Goal: Task Accomplishment & Management: Manage account settings

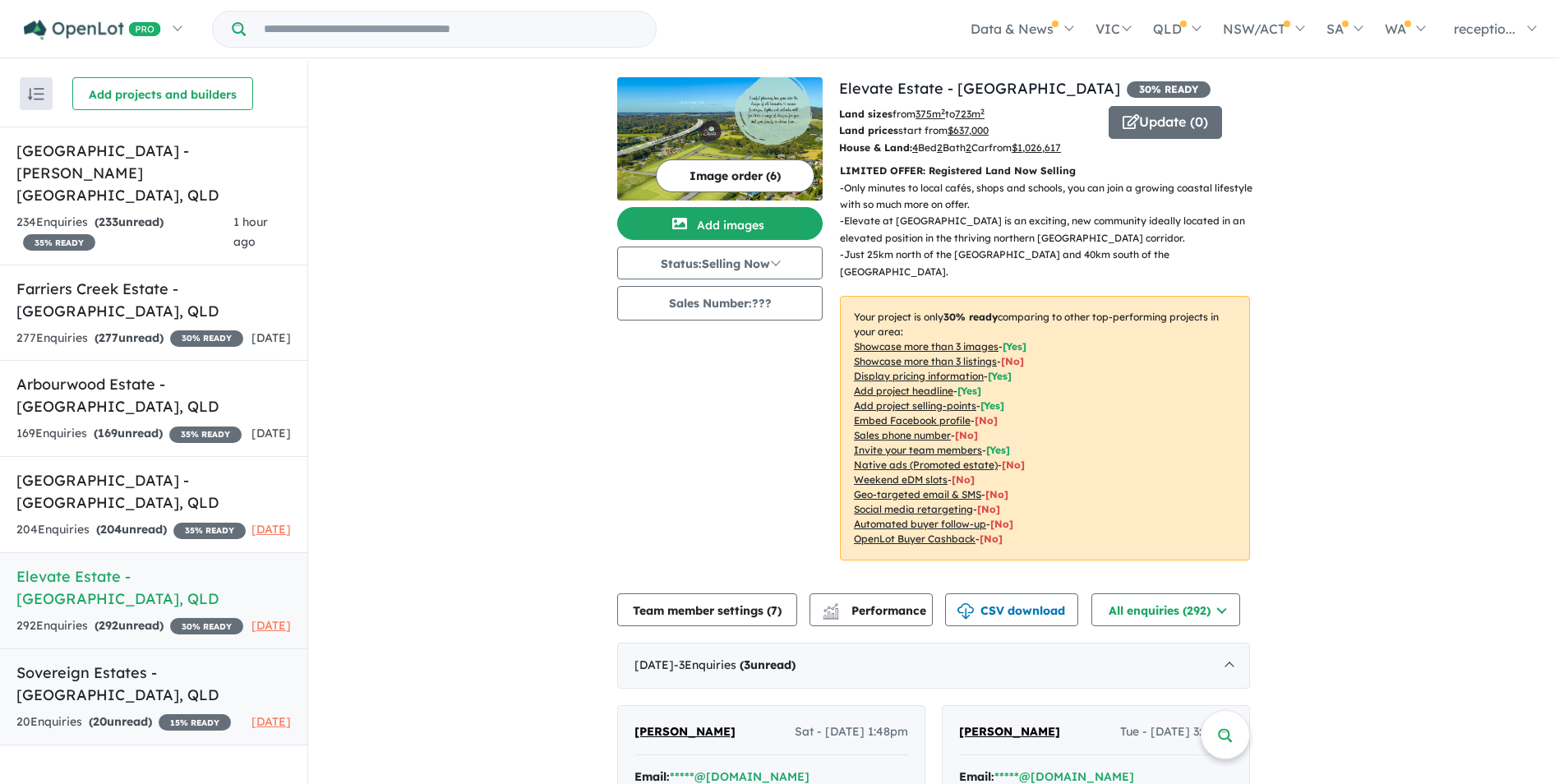
click at [175, 712] on div "20 Enquir ies ( 20 unread) 15 % READY" at bounding box center [123, 722] width 214 height 20
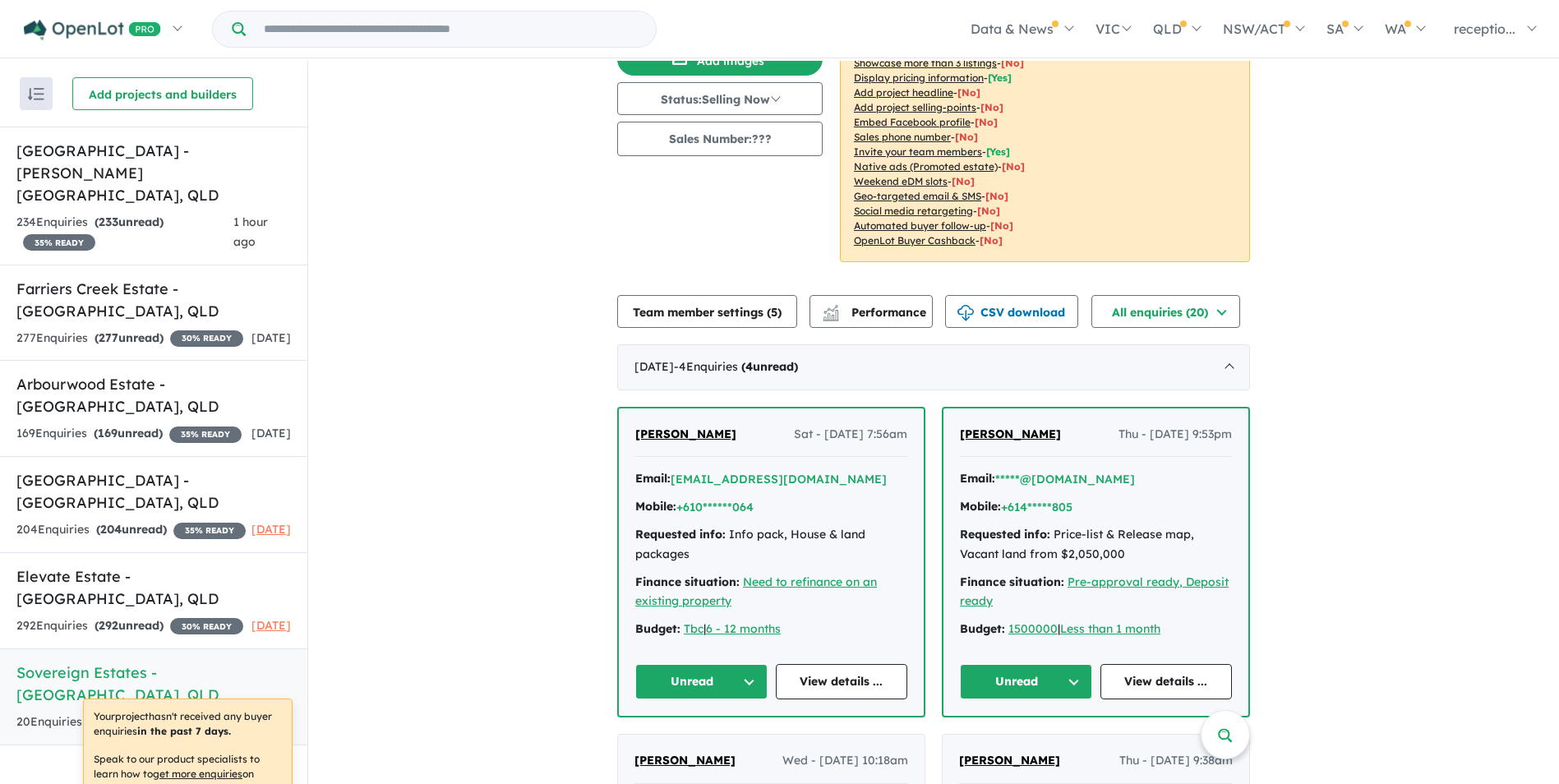
scroll to position [575, 0]
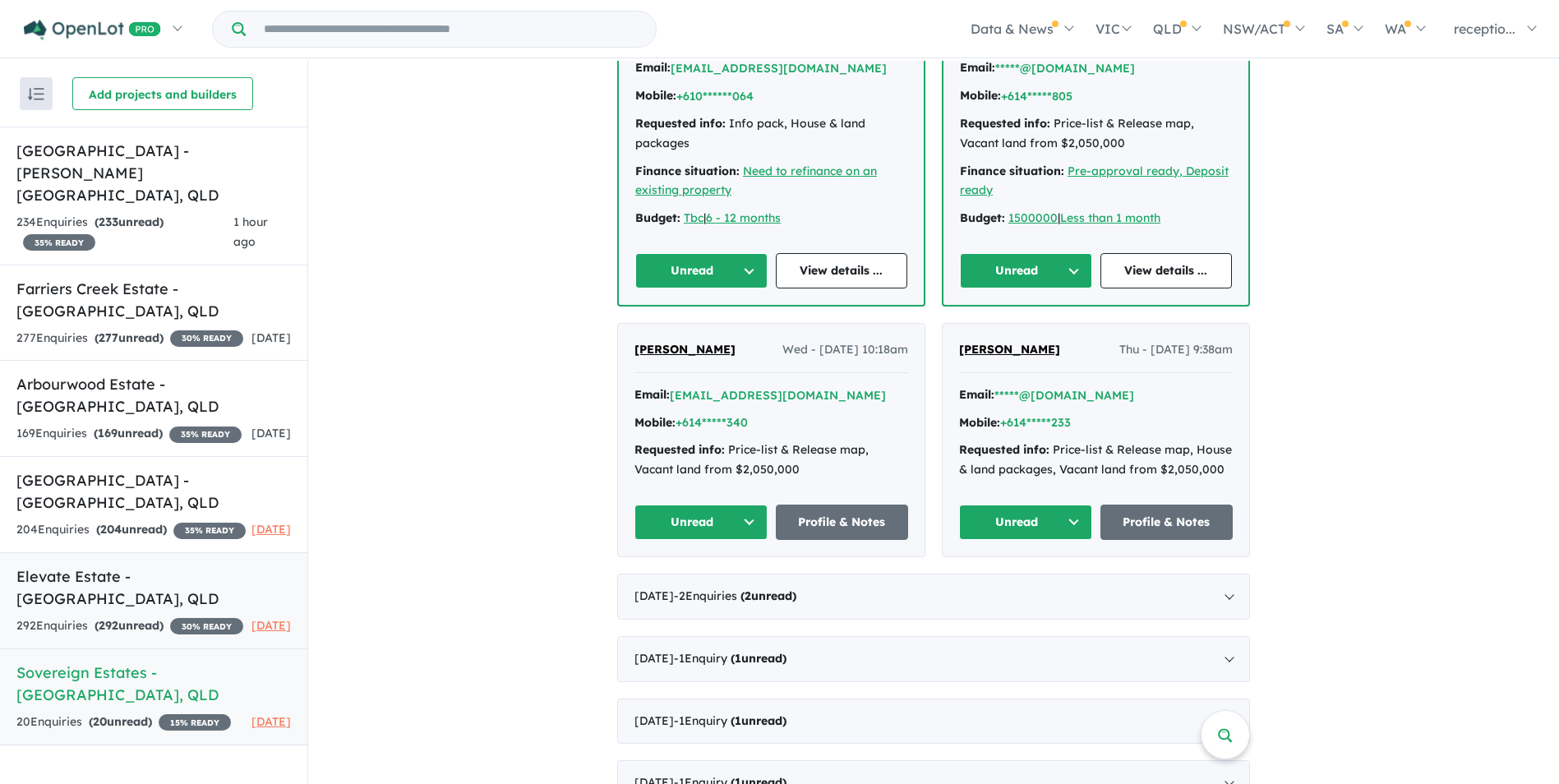
click at [187, 617] on div "292 Enquir ies ( 292 unread) 30 % READY" at bounding box center [130, 626] width 227 height 20
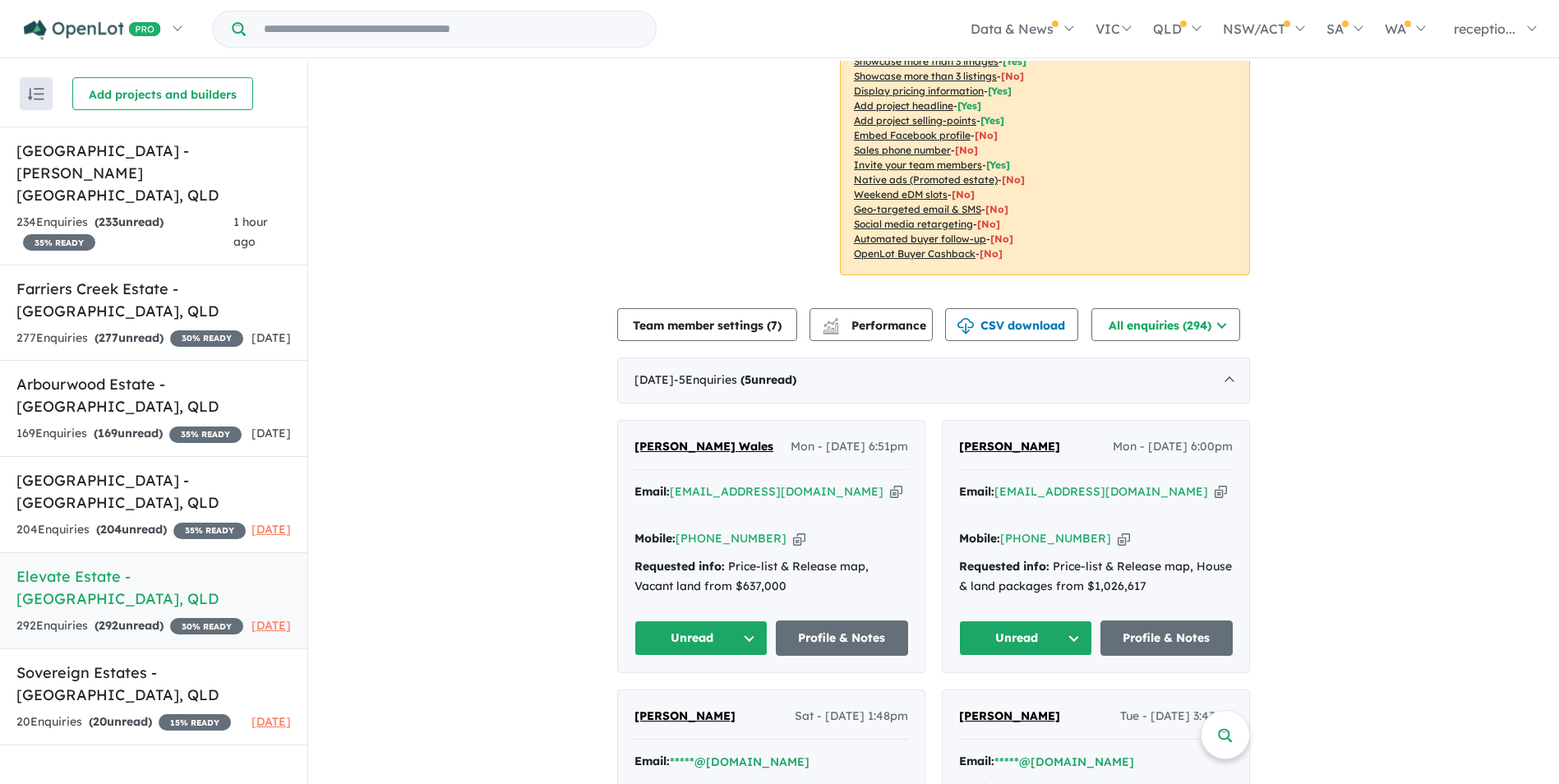
scroll to position [449, 0]
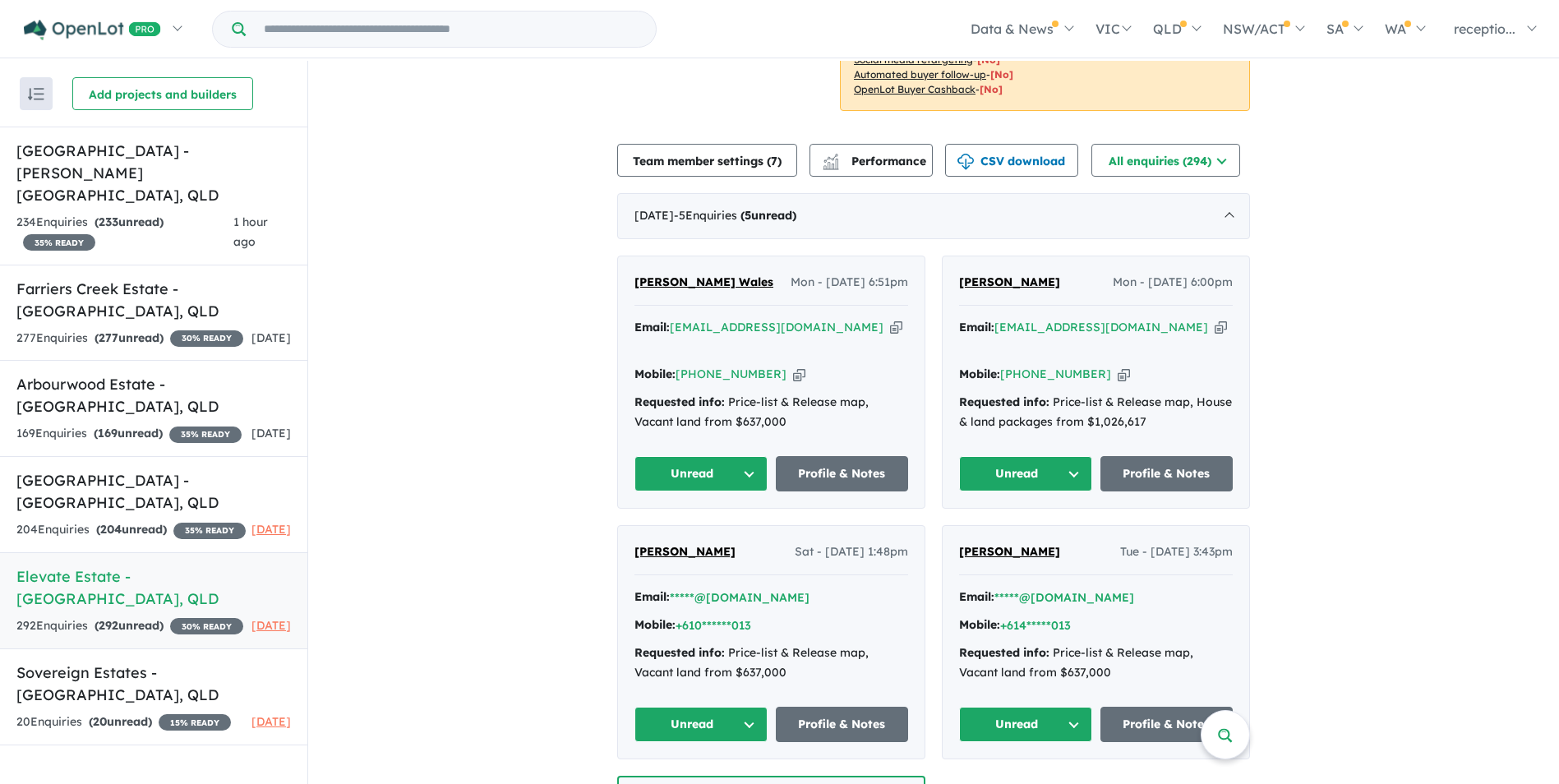
click at [1118, 366] on icon "button" at bounding box center [1124, 375] width 12 height 17
click at [890, 319] on icon "button" at bounding box center [896, 328] width 12 height 17
click at [167, 522] on strong "( 204 unread)" at bounding box center [131, 529] width 70 height 15
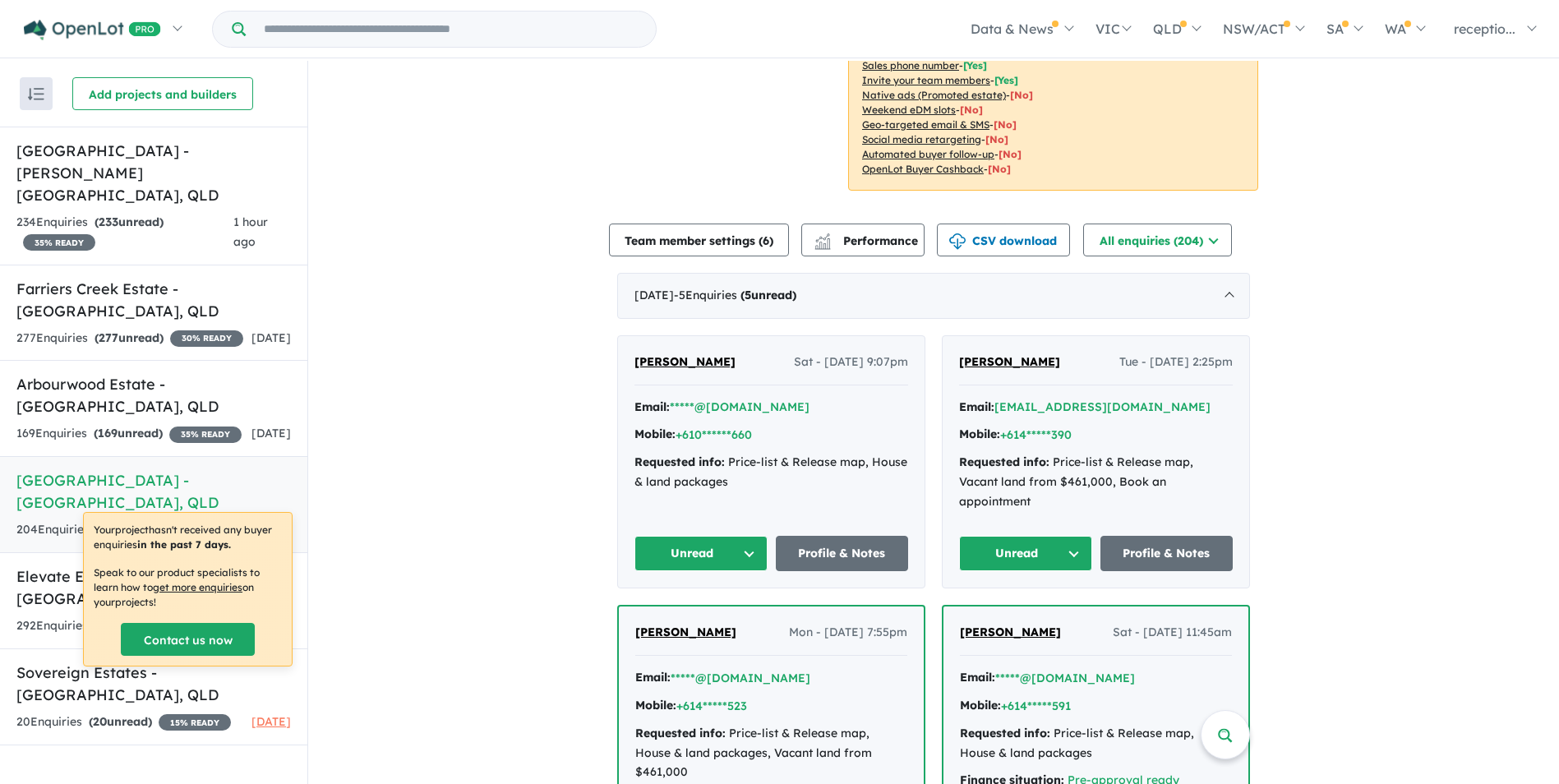
scroll to position [449, 0]
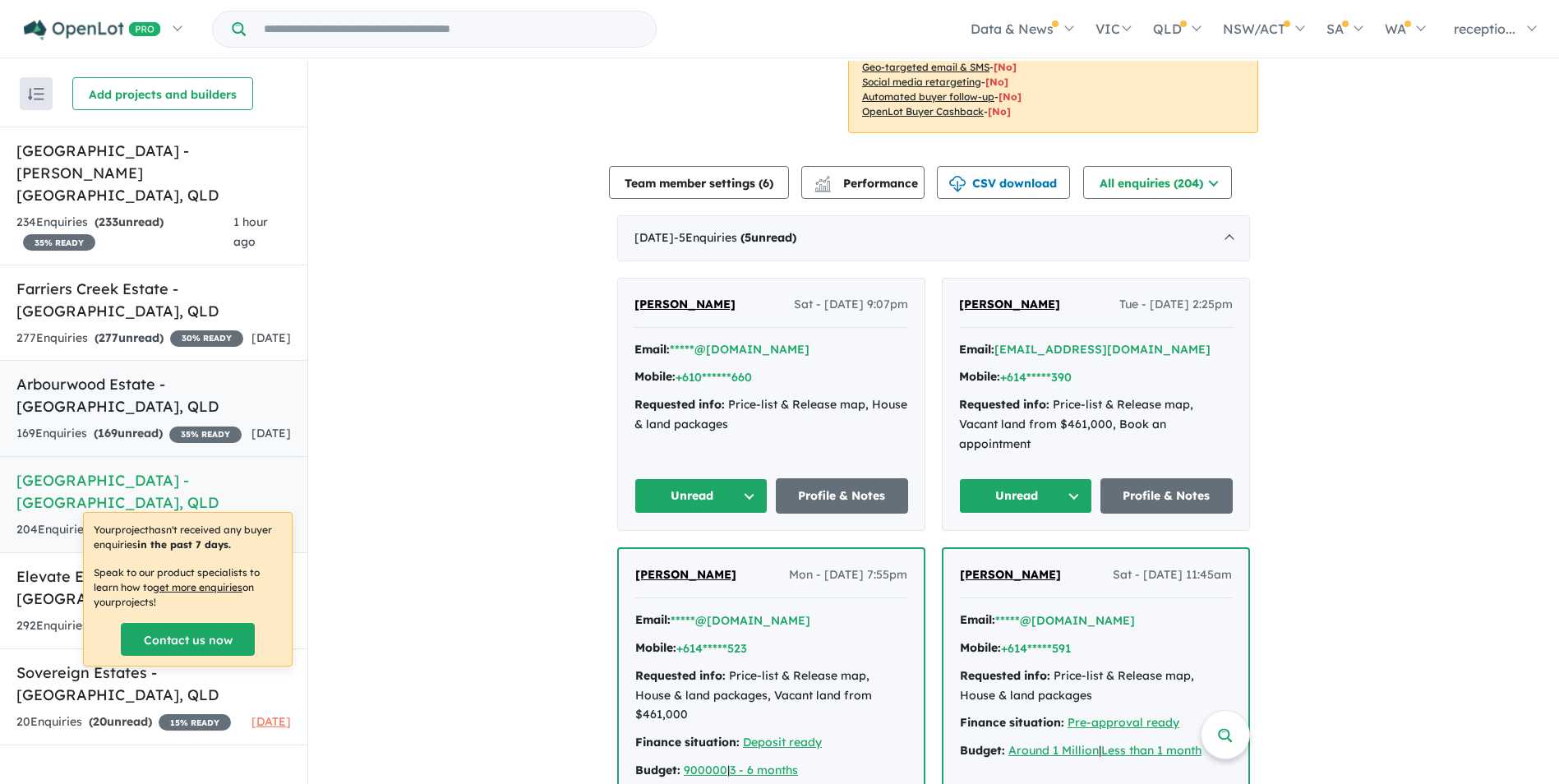
click at [193, 424] on div "169 Enquir ies ( 169 unread) 35 % READY" at bounding box center [129, 434] width 226 height 20
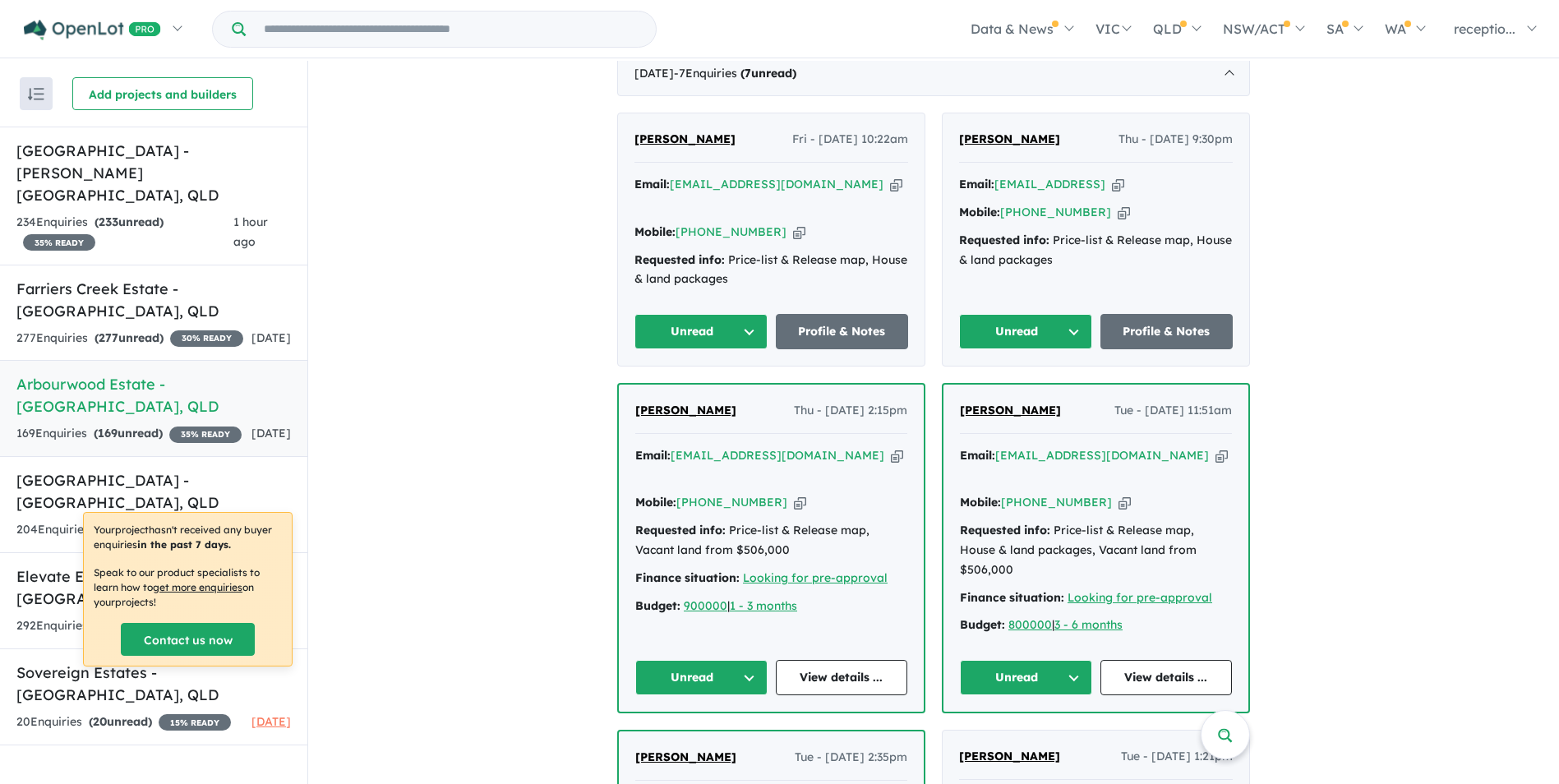
scroll to position [740, 0]
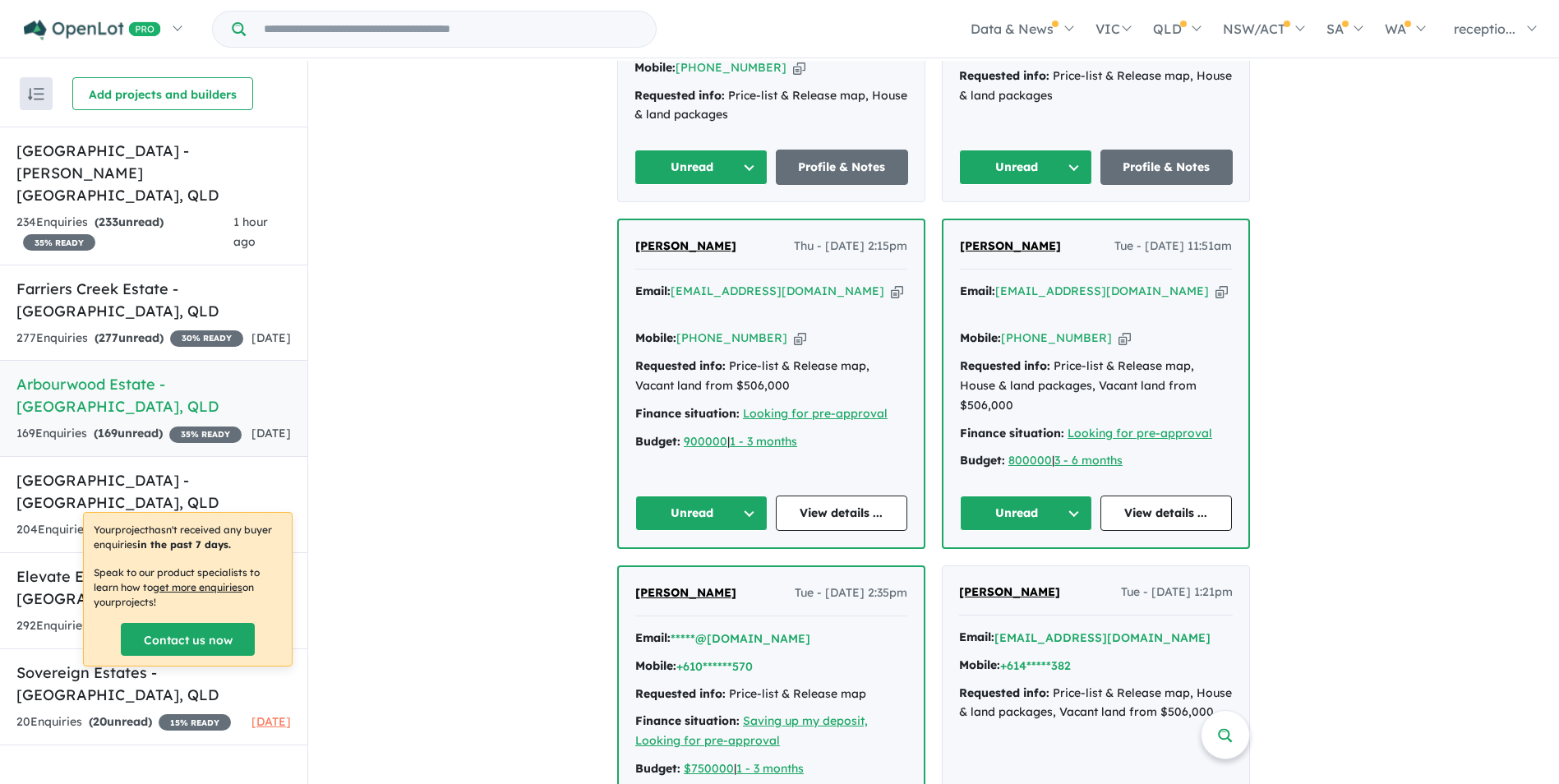
click at [1215, 283] on icon "button" at bounding box center [1222, 291] width 12 height 17
drag, startPoint x: 1041, startPoint y: 309, endPoint x: 1159, endPoint y: 395, distance: 146.0
click at [1159, 395] on div "Email: [EMAIL_ADDRESS][DOMAIN_NAME] Copied! Mobile: [PHONE_NUMBER] Copied! Requ…" at bounding box center [1097, 380] width 272 height 197
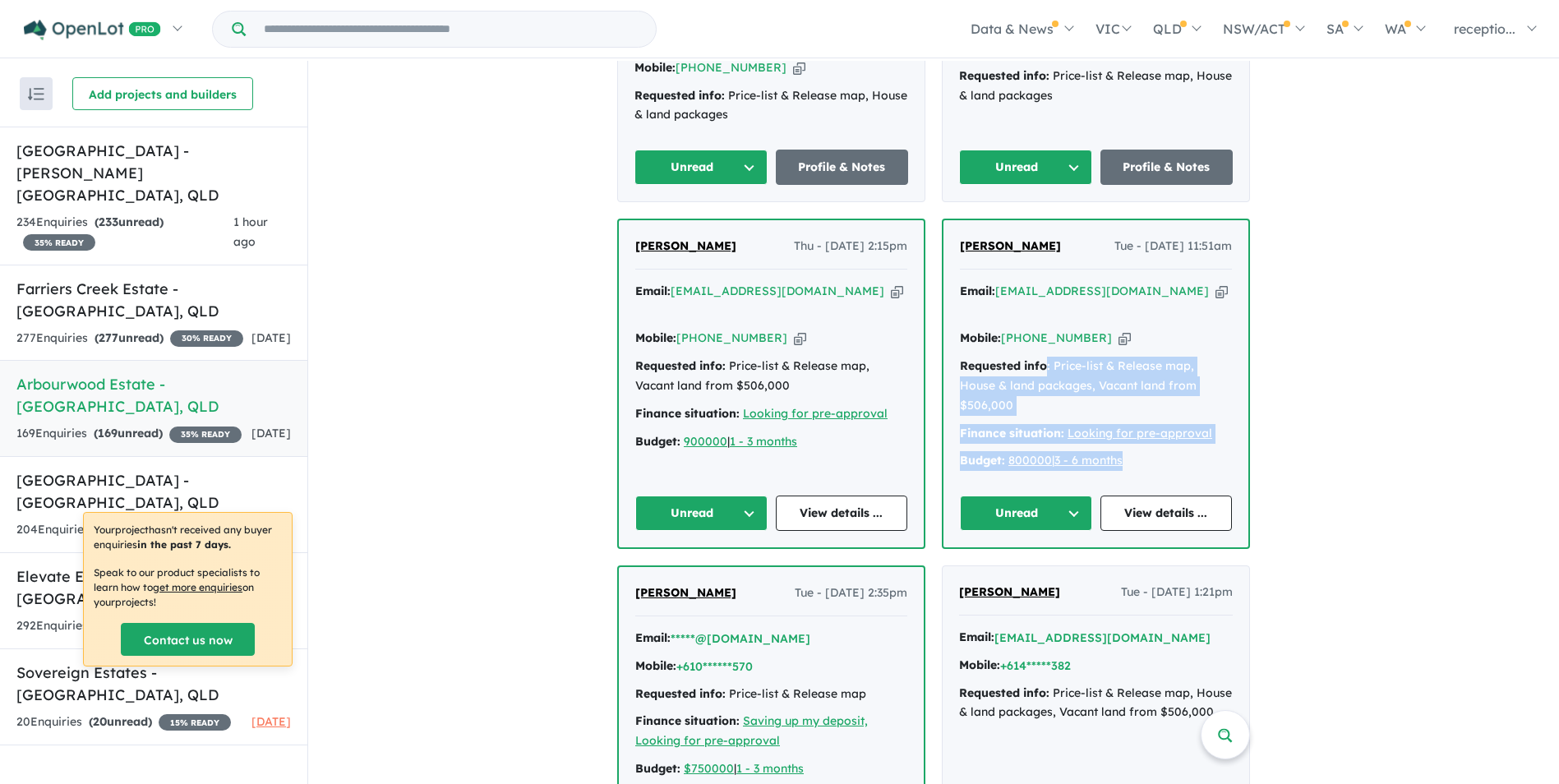
click at [891, 283] on icon "button" at bounding box center [897, 291] width 12 height 17
click at [794, 330] on icon "button" at bounding box center [800, 338] width 12 height 17
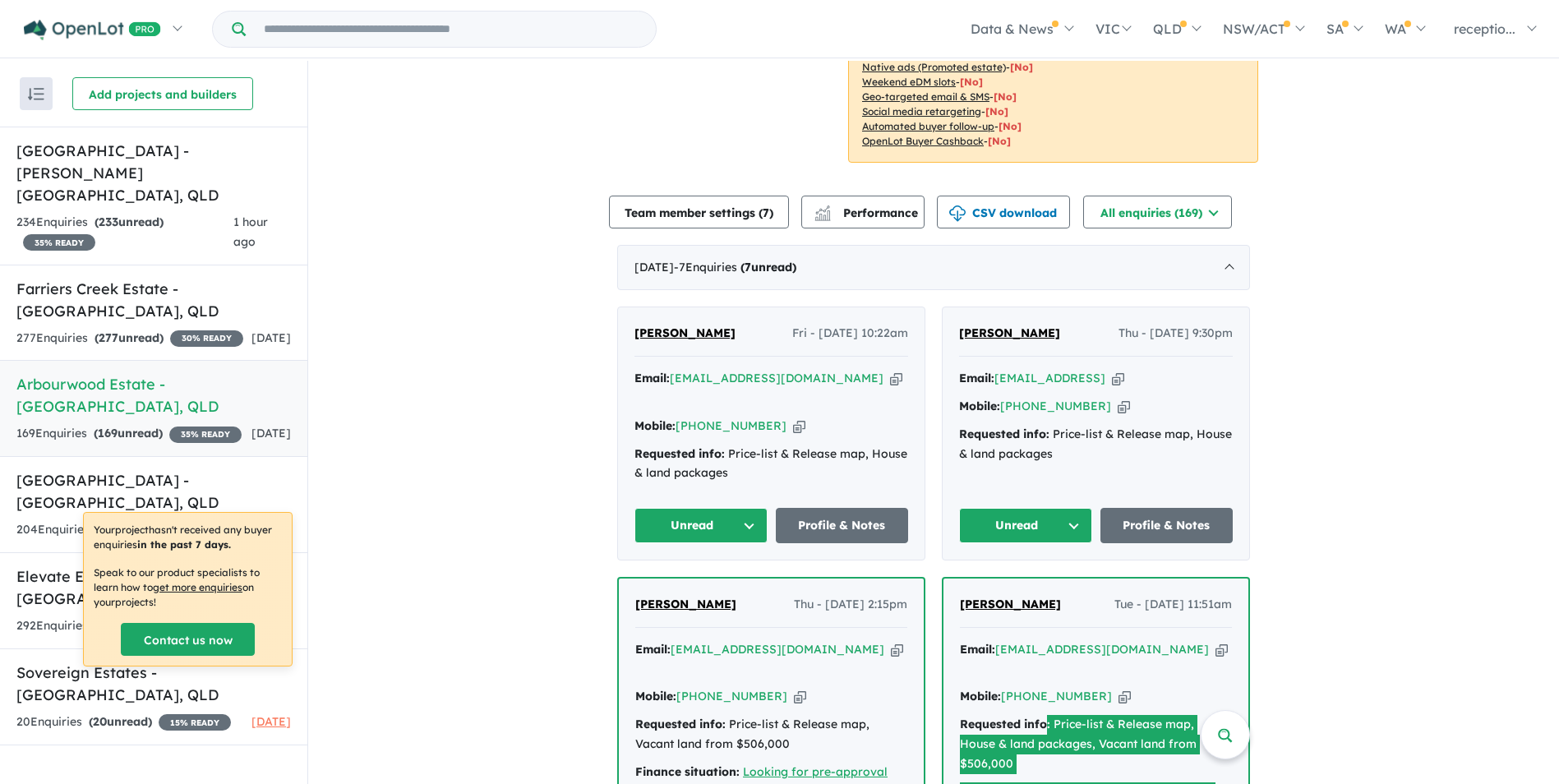
scroll to position [329, 0]
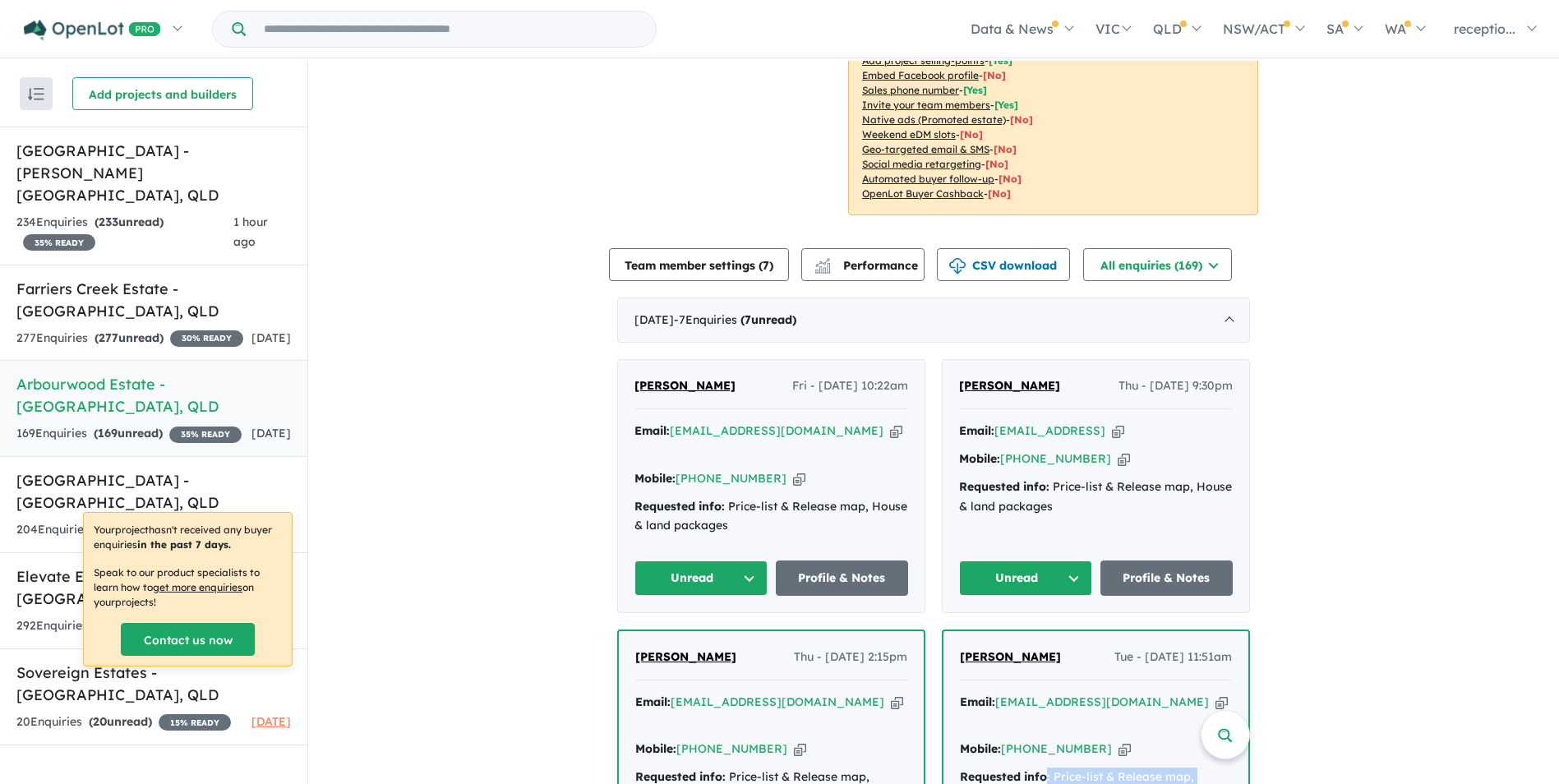
click at [1124, 432] on icon "button" at bounding box center [1118, 431] width 12 height 17
click at [1118, 460] on icon "button" at bounding box center [1124, 459] width 12 height 17
click at [890, 430] on icon "button" at bounding box center [896, 431] width 12 height 17
click at [177, 300] on link "Farriers Creek Estate - [GEOGRAPHIC_DATA] , [GEOGRAPHIC_DATA] 277 Enquir ies ( …" at bounding box center [154, 313] width 307 height 97
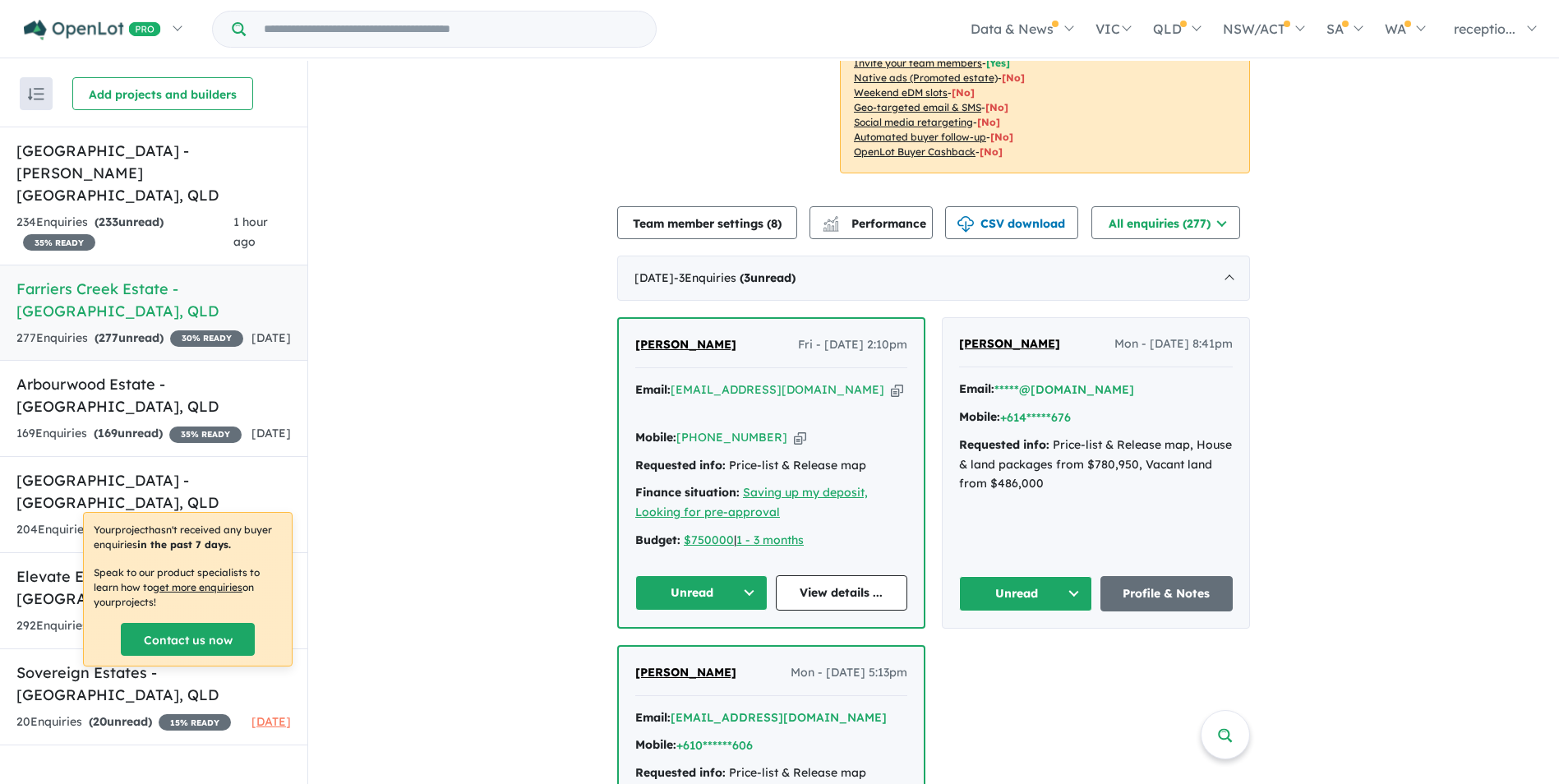
scroll to position [449, 0]
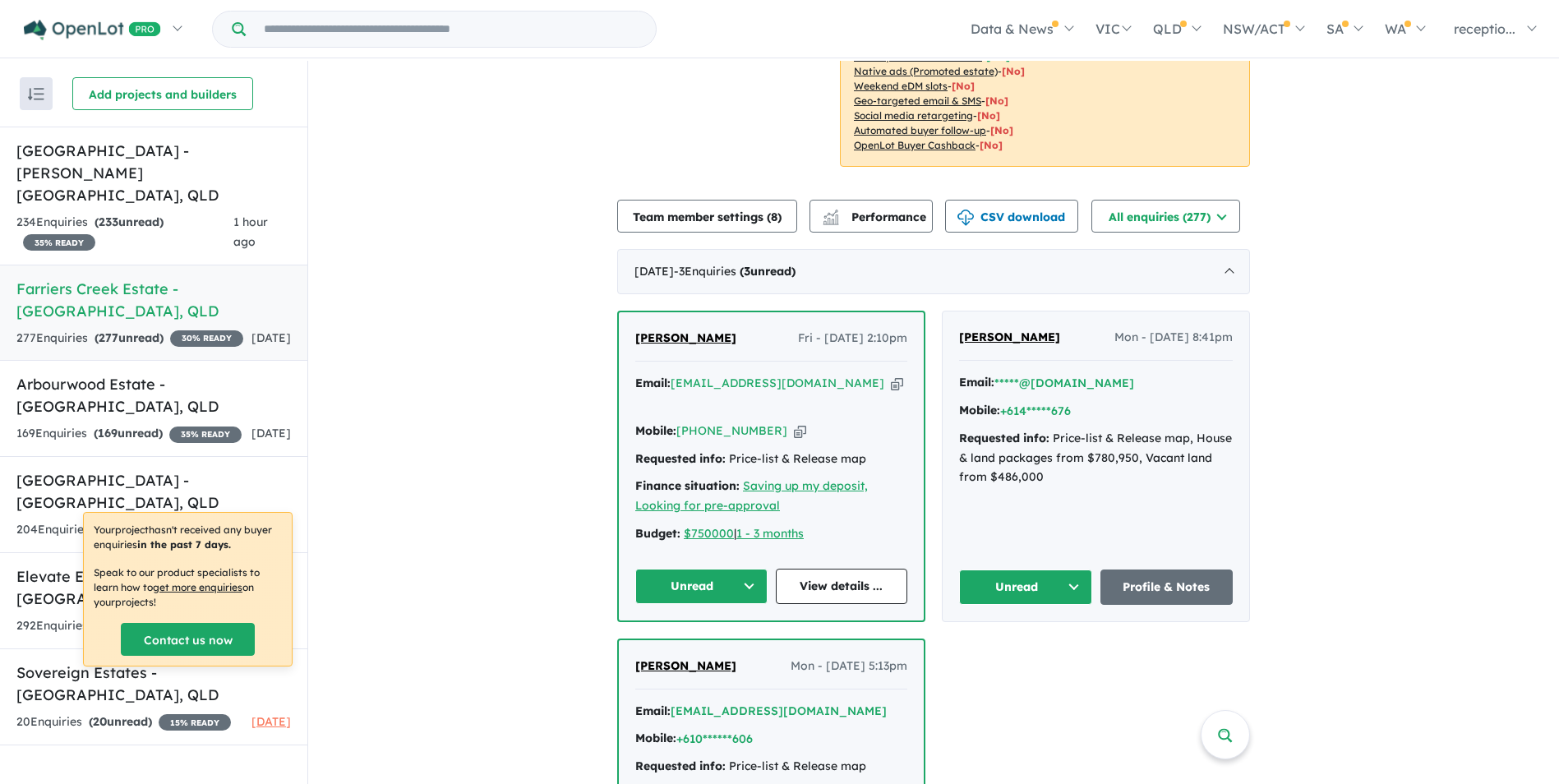
click at [891, 375] on icon "button" at bounding box center [897, 383] width 12 height 17
click at [159, 212] on div "234 Enquir ies ( 233 unread) 35 % READY" at bounding box center [125, 232] width 217 height 39
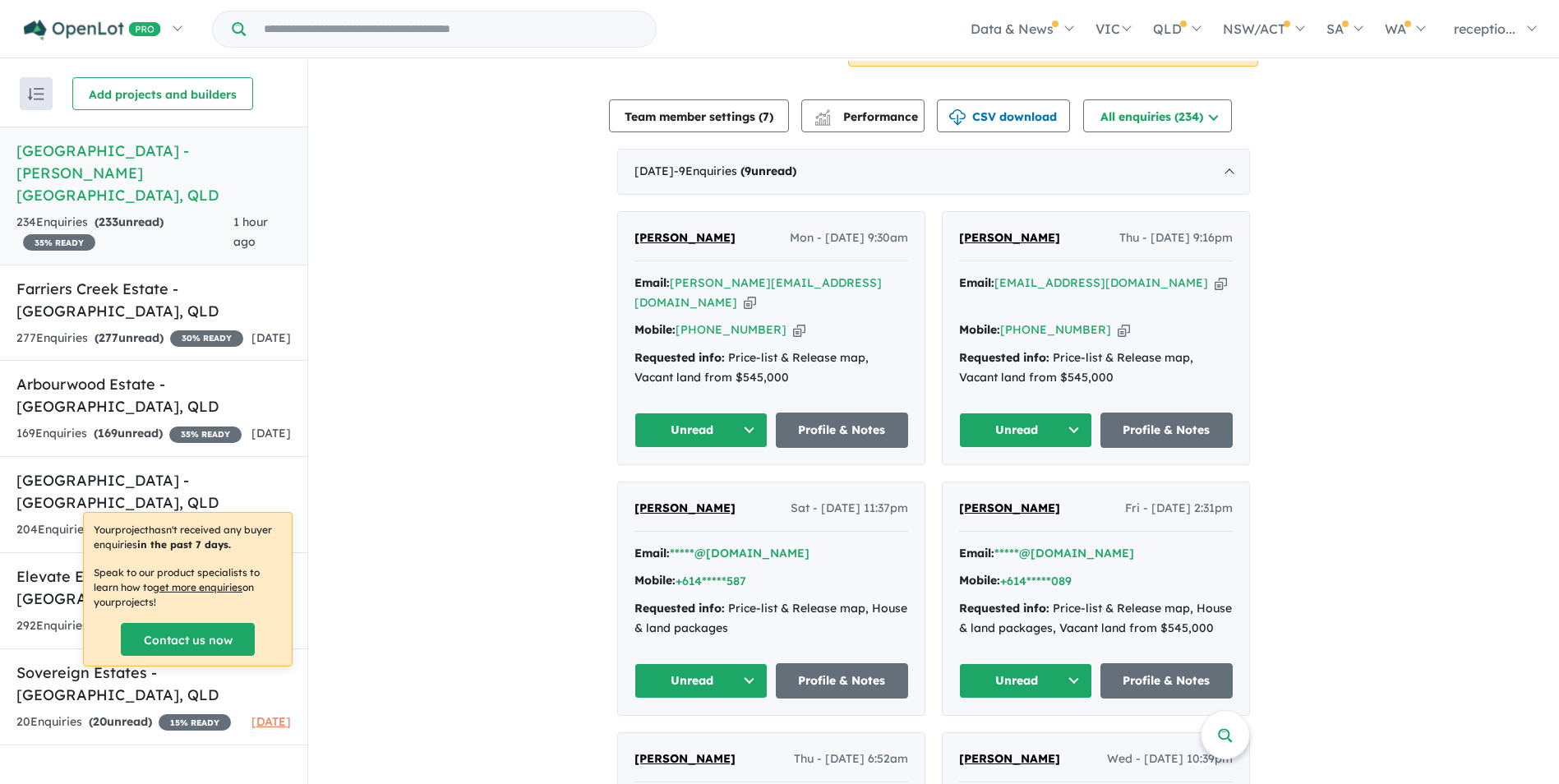
scroll to position [417, 0]
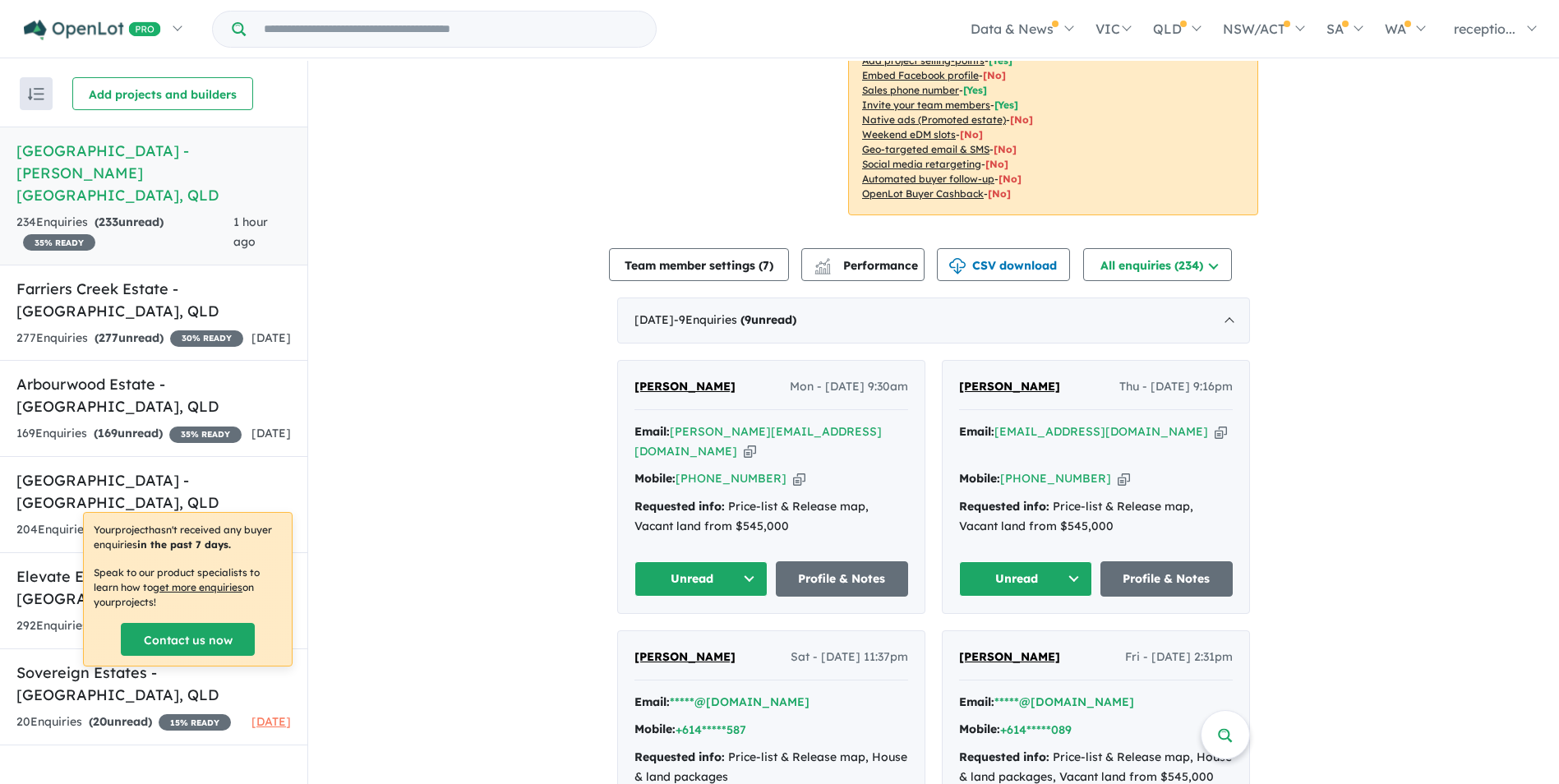
click at [1215, 423] on icon "button" at bounding box center [1221, 432] width 12 height 17
click at [1118, 470] on icon "button" at bounding box center [1124, 479] width 12 height 17
click at [757, 443] on icon "button" at bounding box center [750, 452] width 12 height 17
click at [793, 470] on icon "button" at bounding box center [799, 479] width 12 height 17
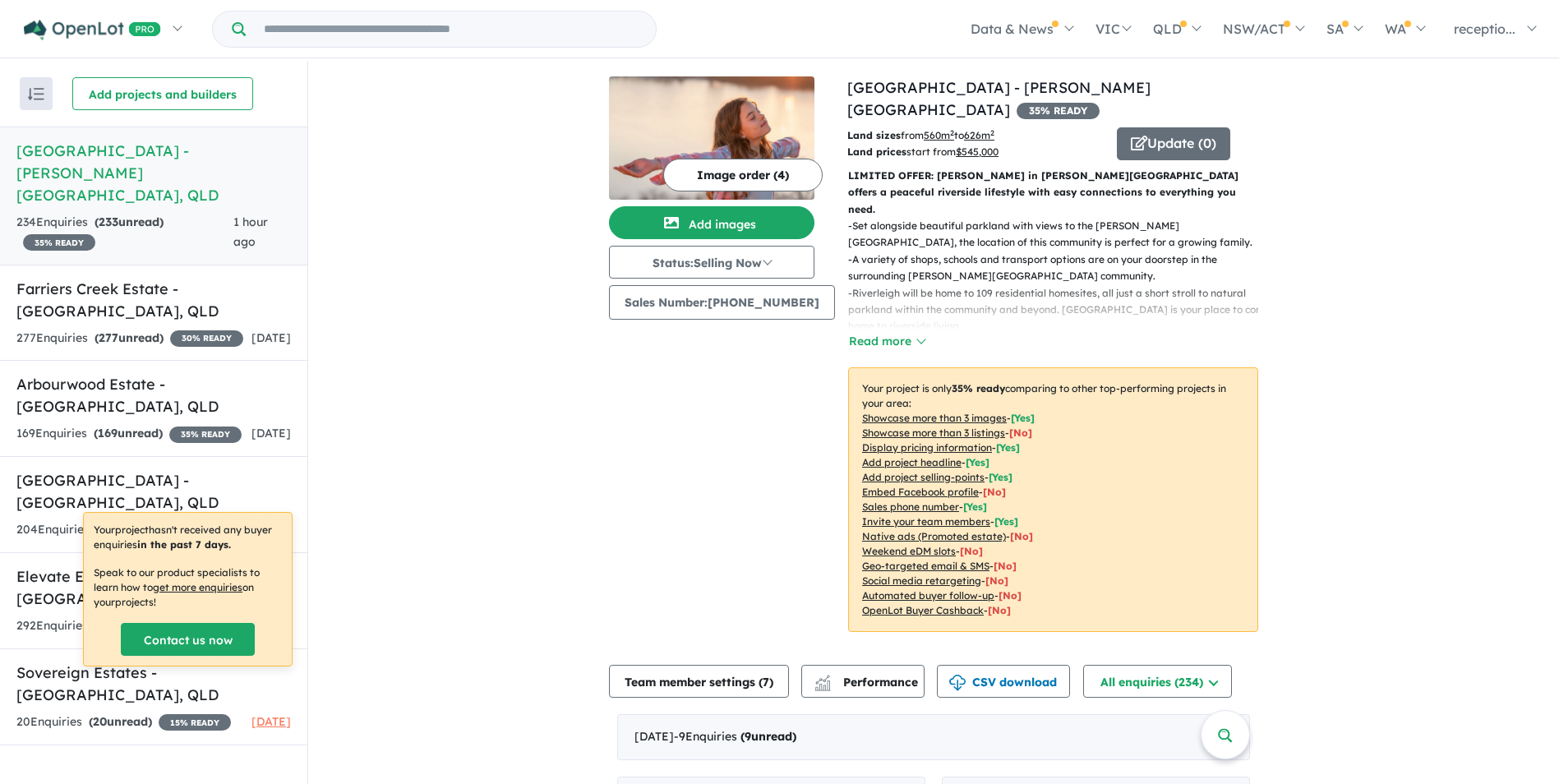
scroll to position [0, 0]
click at [201, 212] on div "234 Enquir ies ( 233 unread) 35 % READY" at bounding box center [125, 232] width 217 height 39
